Goal: Task Accomplishment & Management: Use online tool/utility

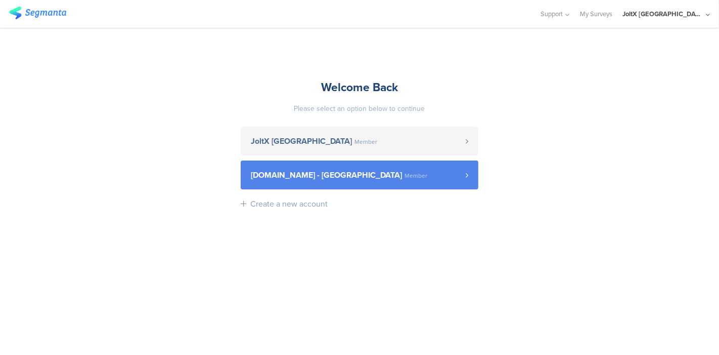
click at [298, 177] on span "[DOMAIN_NAME] - [GEOGRAPHIC_DATA]" at bounding box center [326, 175] width 151 height 8
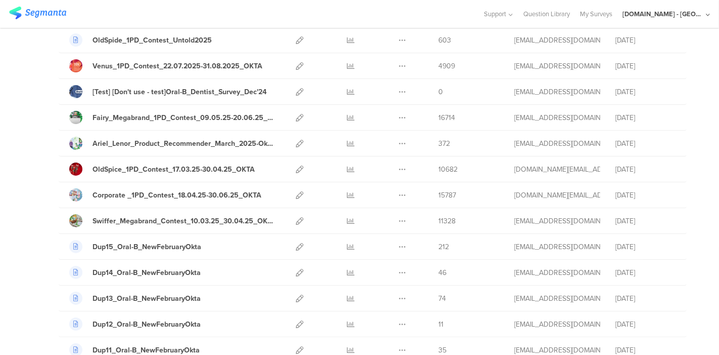
scroll to position [109, 0]
click at [296, 64] on icon at bounding box center [300, 65] width 8 height 8
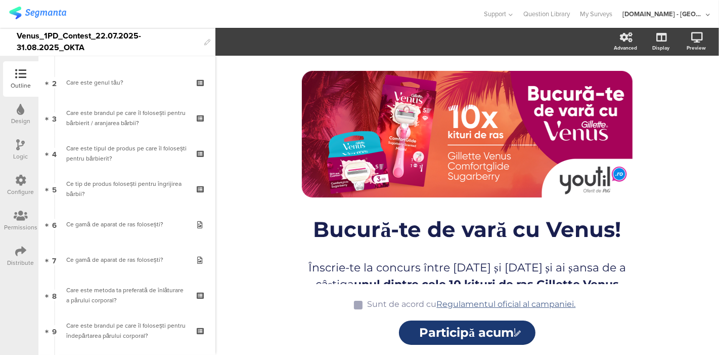
scroll to position [68, 0]
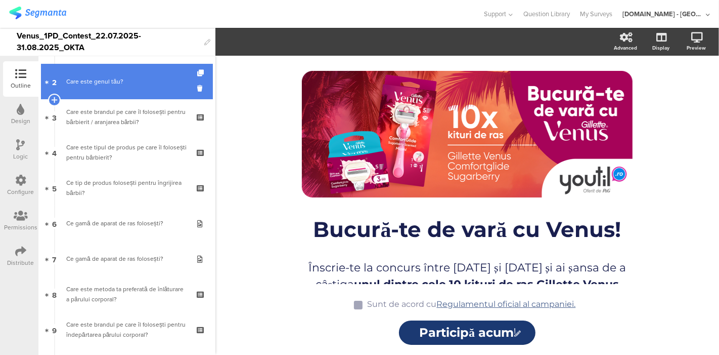
click at [130, 83] on div "Care este genul tău?" at bounding box center [126, 81] width 121 height 10
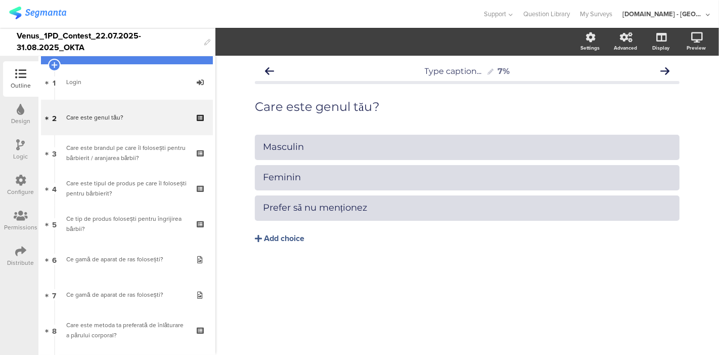
scroll to position [33, 0]
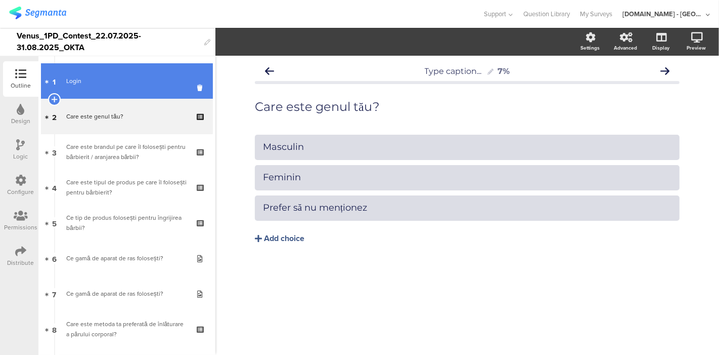
click at [130, 82] on div "Login" at bounding box center [126, 81] width 121 height 10
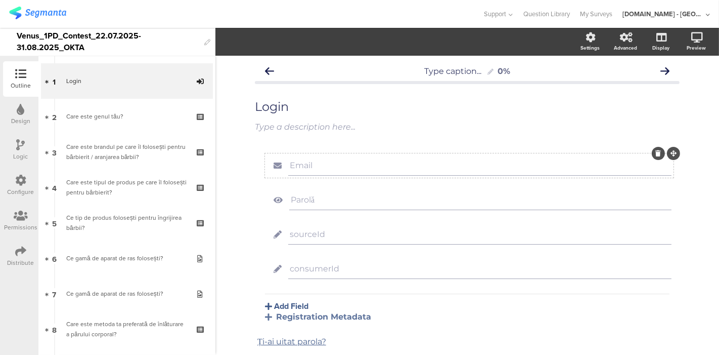
scroll to position [46, 0]
